Goal: Task Accomplishment & Management: Use online tool/utility

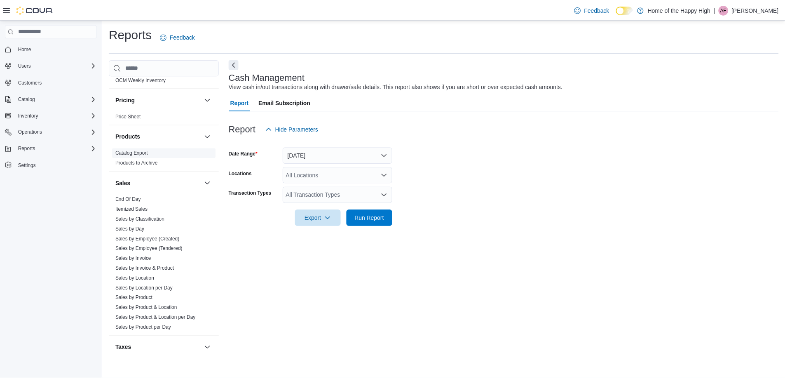
scroll to position [453, 0]
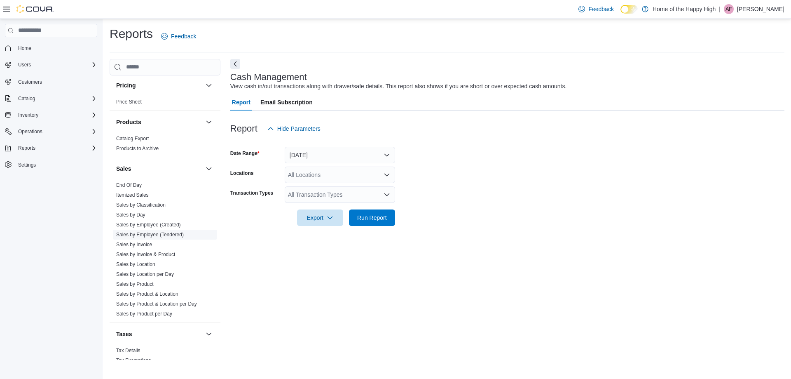
click at [171, 234] on link "Sales by Employee (Tendered)" at bounding box center [150, 235] width 68 height 6
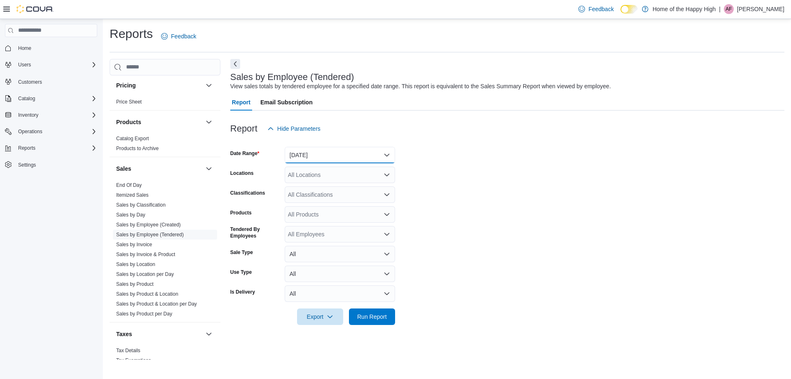
click at [319, 155] on button "[DATE]" at bounding box center [340, 155] width 110 height 16
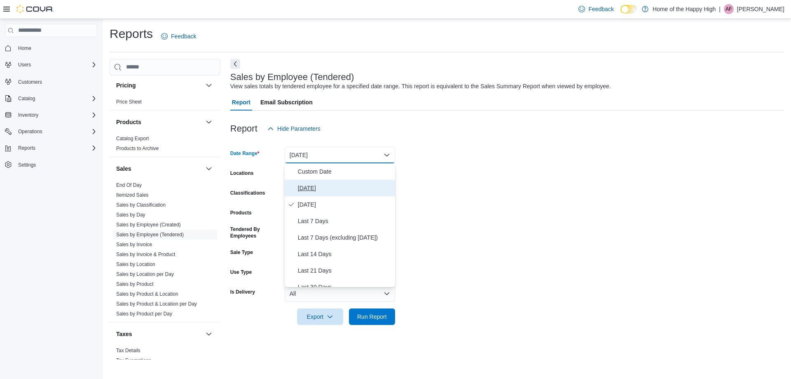
click at [306, 187] on span "Today" at bounding box center [345, 188] width 94 height 10
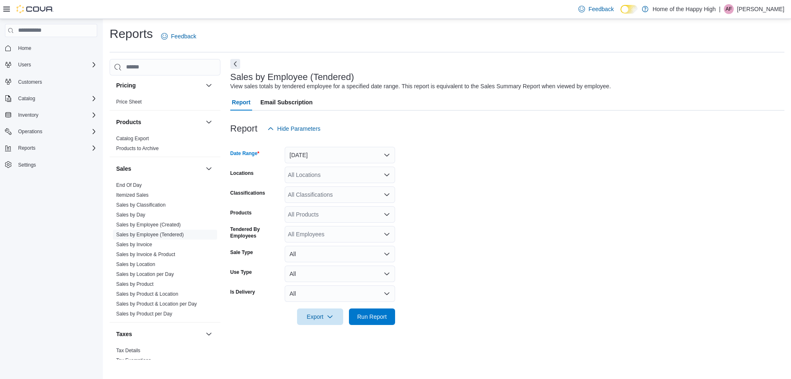
click at [315, 178] on div "All Locations" at bounding box center [340, 174] width 110 height 16
type input "*******"
click at [333, 188] on span "Toronto - Parkdale - Fire & Flower" at bounding box center [401, 189] width 165 height 8
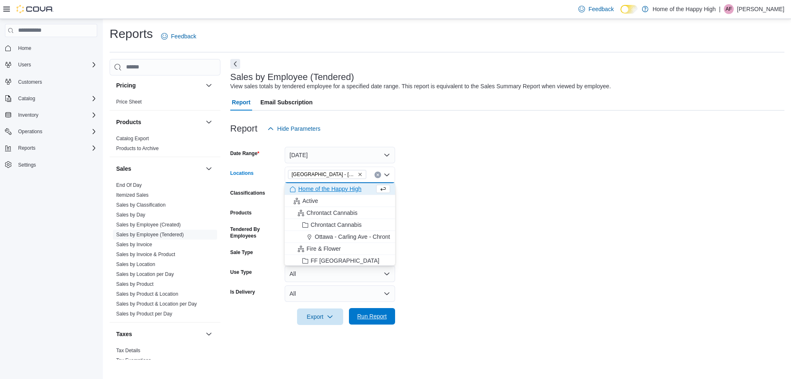
click at [372, 310] on span "Run Report" at bounding box center [372, 316] width 36 height 16
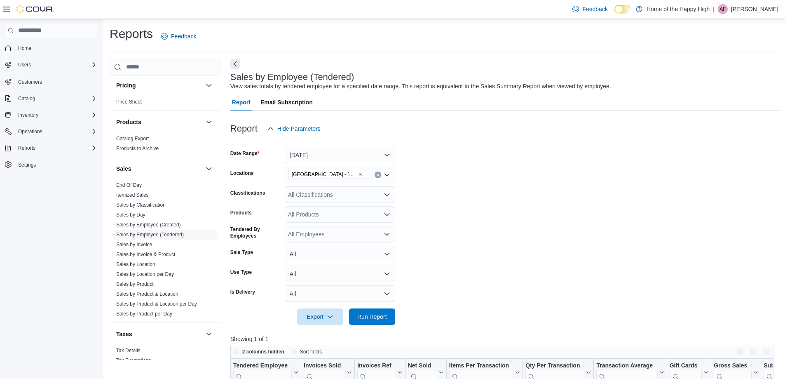
scroll to position [124, 0]
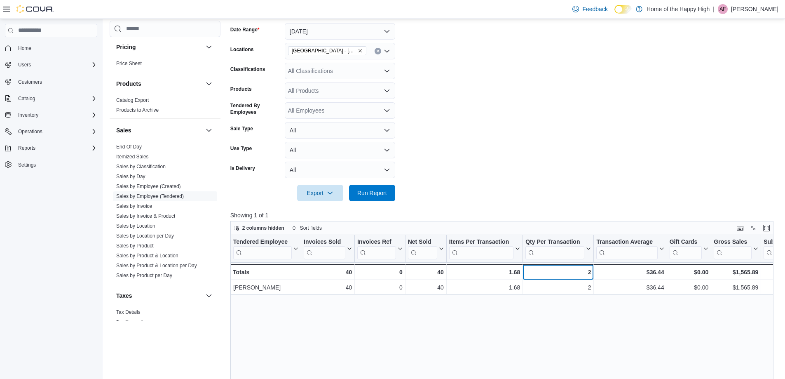
click at [569, 278] on div "2 - Qty Per Transaction, column 6, row 2" at bounding box center [558, 272] width 71 height 16
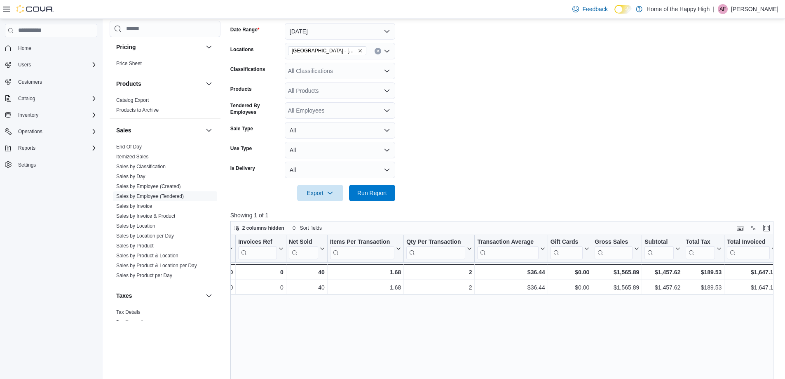
scroll to position [0, 163]
